Goal: Task Accomplishment & Management: Manage account settings

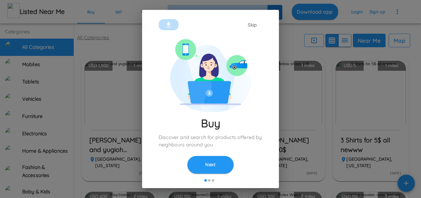
click at [89, 53] on div "Skip Buy Discover and search for products offered by neighbours around you Next" at bounding box center [210, 99] width 421 height 198
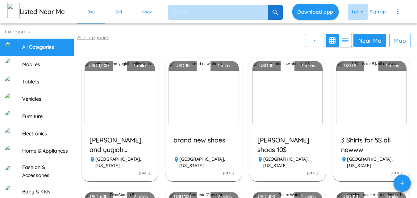
click at [356, 13] on button "Login" at bounding box center [357, 12] width 20 height 16
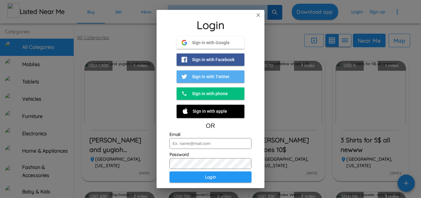
click at [201, 144] on input "text" at bounding box center [211, 143] width 82 height 11
type input "STY"
click at [215, 97] on button "Sign in with phone Phone" at bounding box center [211, 93] width 68 height 12
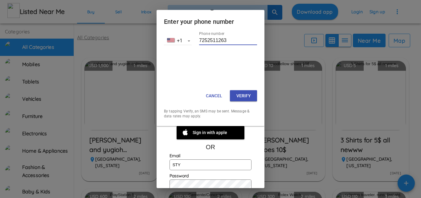
scroll to position [31, 0]
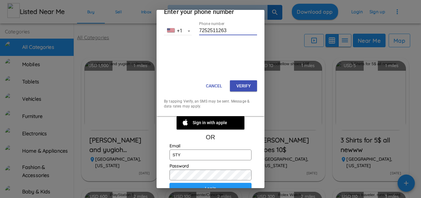
type input "7252511263"
drag, startPoint x: 178, startPoint y: 151, endPoint x: 116, endPoint y: 141, distance: 62.8
click at [116, 142] on div "Login Enter your phone number ‎+1 Phone number 7252511263 Cancel Verify By tapp…" at bounding box center [210, 99] width 421 height 198
click at [241, 87] on button "Verify" at bounding box center [243, 85] width 27 height 11
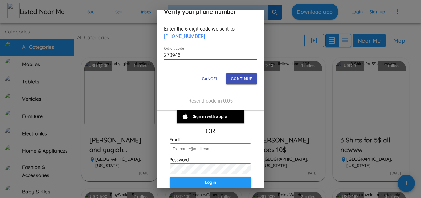
type input "270946"
click at [246, 79] on button "Continue" at bounding box center [241, 78] width 31 height 11
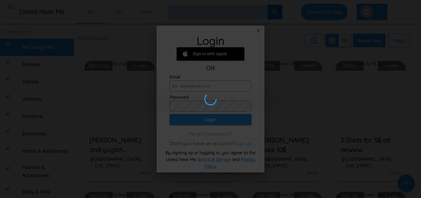
scroll to position [0, 0]
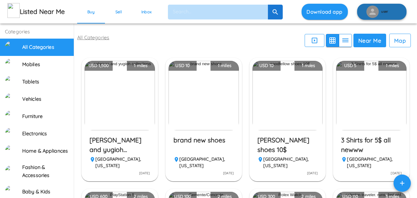
click at [369, 14] on icon "button" at bounding box center [372, 12] width 6 height 6
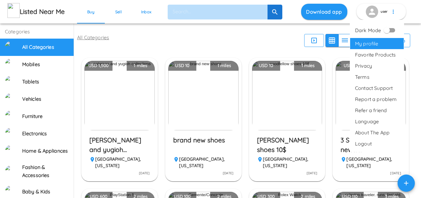
click at [365, 42] on span "My profile" at bounding box center [377, 43] width 44 height 7
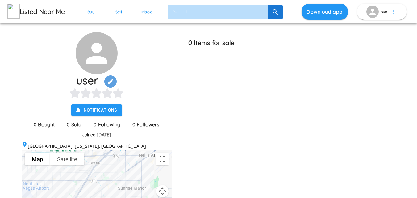
click at [113, 82] on icon "button" at bounding box center [110, 81] width 7 height 7
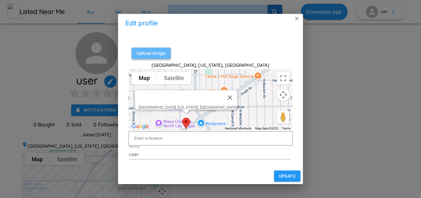
click at [165, 53] on label "Upload image" at bounding box center [151, 52] width 39 height 11
click at [0, 0] on input "Upload image" at bounding box center [0, 0] width 0 height 0
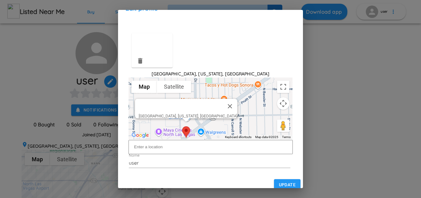
scroll to position [15, 0]
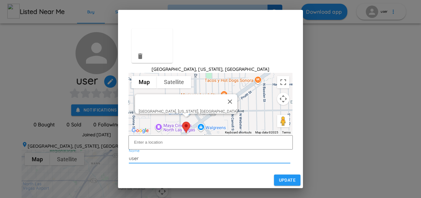
click at [178, 158] on input "user" at bounding box center [210, 158] width 162 height 10
click at [186, 179] on div "Update" at bounding box center [210, 180] width 185 height 16
click at [145, 158] on input "user" at bounding box center [210, 158] width 162 height 10
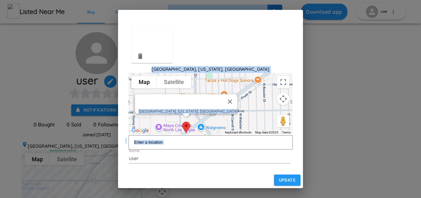
drag, startPoint x: 14, startPoint y: 174, endPoint x: 421, endPoint y: 203, distance: 407.7
click at [421, 197] on html "Listed Near Me Buy Sell Inbox Download app user user Notifications 0 Bought 0 S…" at bounding box center [210, 131] width 421 height 263
click at [154, 143] on input at bounding box center [211, 142] width 164 height 14
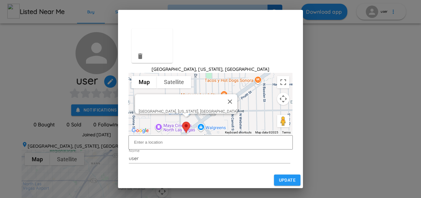
click at [186, 125] on img at bounding box center [186, 127] width 13 height 16
click at [170, 153] on input "user" at bounding box center [210, 158] width 162 height 10
click at [185, 127] on img at bounding box center [186, 127] width 13 height 16
click at [147, 141] on input at bounding box center [211, 142] width 164 height 14
click at [147, 157] on input "user" at bounding box center [210, 158] width 162 height 10
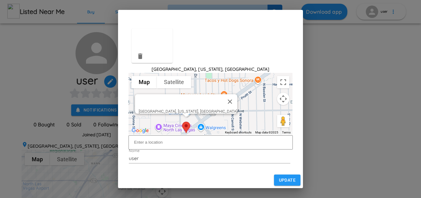
click at [175, 103] on div at bounding box center [181, 101] width 84 height 15
click at [183, 109] on span "North Las Vegas, Nevada, United States" at bounding box center [188, 111] width 99 height 5
click at [161, 143] on form "North Las Vegas, Nevada, United States To navigate the map with touch gestures …" at bounding box center [210, 96] width 170 height 137
click at [156, 157] on input "user" at bounding box center [210, 158] width 162 height 10
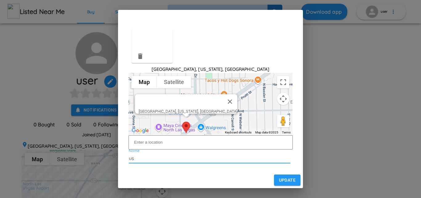
type input "u"
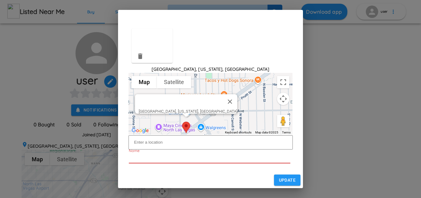
type input "s"
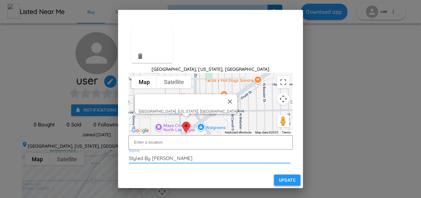
type input "Styled By Sandy"
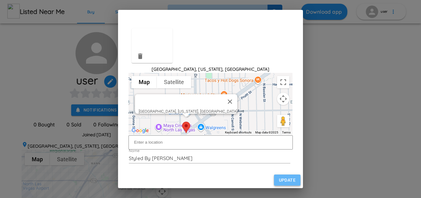
click at [277, 176] on button "Update" at bounding box center [287, 179] width 27 height 11
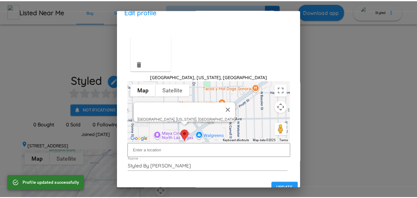
scroll to position [0, 0]
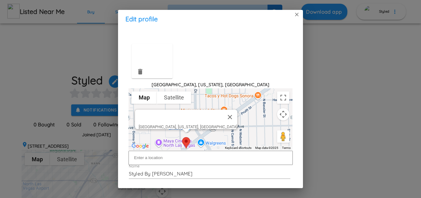
click at [295, 17] on icon at bounding box center [297, 14] width 6 height 6
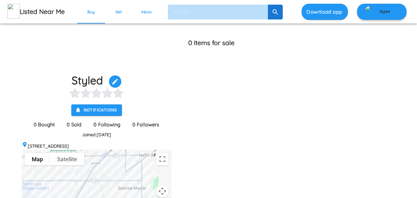
click at [380, 11] on button "Styled" at bounding box center [381, 12] width 49 height 16
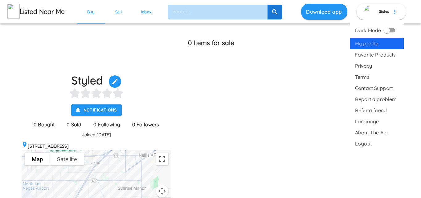
click at [373, 45] on span "My profile" at bounding box center [377, 43] width 44 height 7
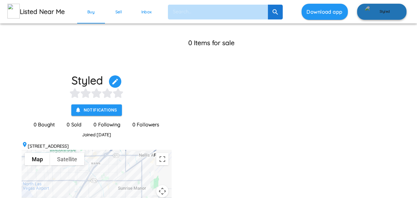
click at [380, 11] on button "Styled" at bounding box center [381, 12] width 49 height 16
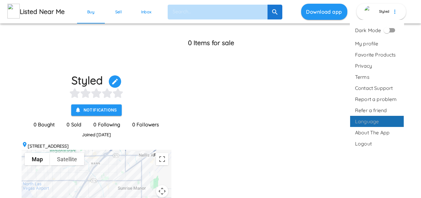
click at [361, 121] on span "Language" at bounding box center [367, 120] width 24 height 7
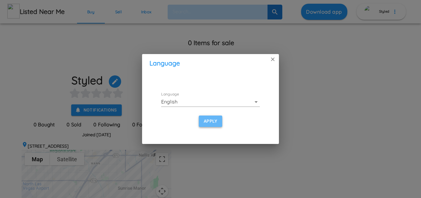
click at [206, 122] on button "Apply" at bounding box center [210, 120] width 23 height 11
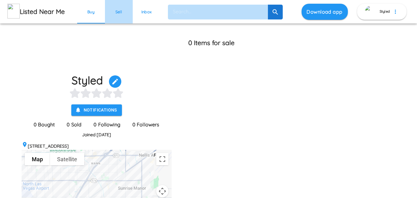
click at [116, 11] on link "Sell" at bounding box center [119, 11] width 28 height 23
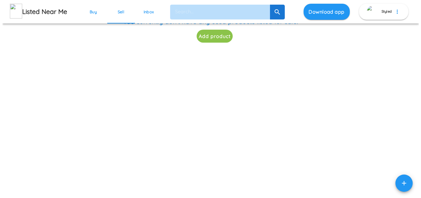
scroll to position [20, 0]
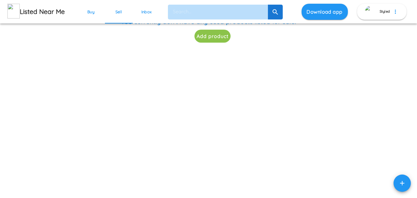
click at [215, 43] on button "Add product" at bounding box center [212, 36] width 36 height 13
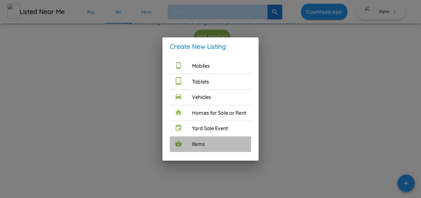
click at [197, 141] on h6 "Items" at bounding box center [219, 144] width 54 height 8
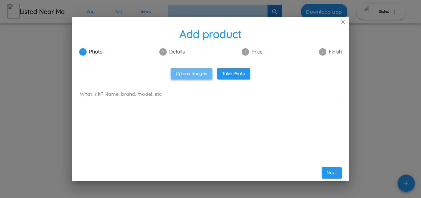
click at [190, 75] on label "Upload images" at bounding box center [191, 73] width 41 height 11
click at [0, 0] on input "Upload images" at bounding box center [0, 0] width 0 height 0
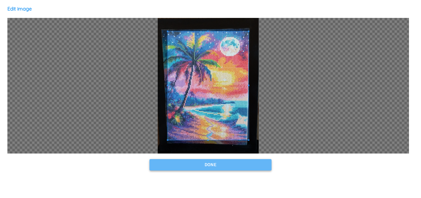
click at [210, 165] on button "Done" at bounding box center [211, 164] width 122 height 11
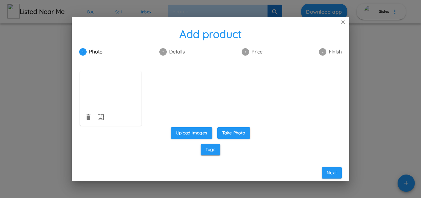
click at [108, 96] on div at bounding box center [111, 89] width 62 height 37
click at [204, 129] on label "Upload images" at bounding box center [191, 132] width 41 height 11
click at [0, 0] on input "Upload images" at bounding box center [0, 0] width 0 height 0
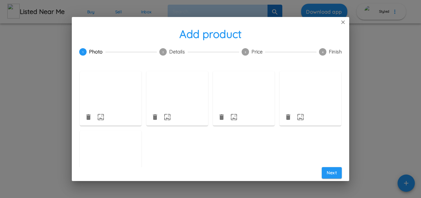
scroll to position [20, 0]
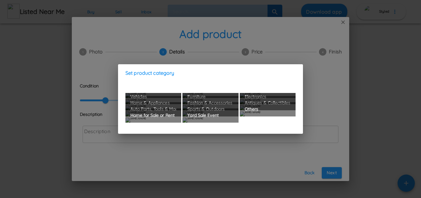
scroll to position [108, 0]
